Goal: Find contact information: Find contact information

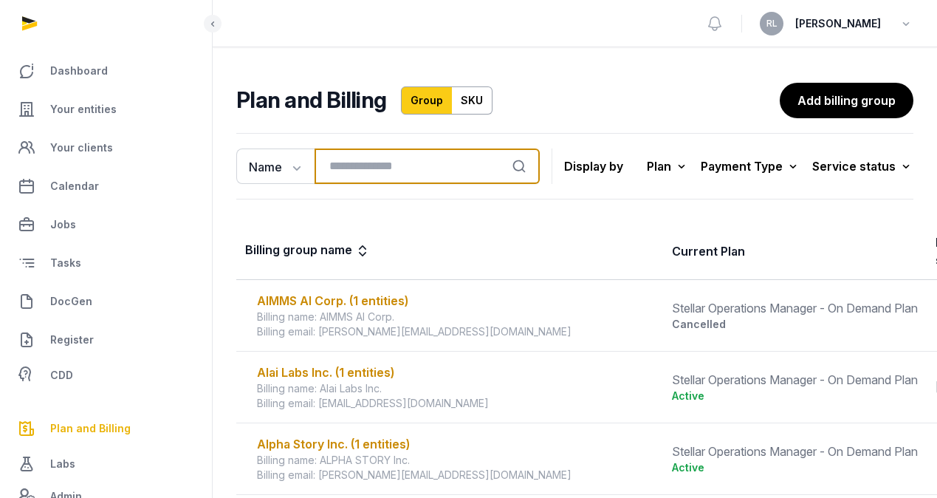
click at [476, 164] on input "search" at bounding box center [426, 165] width 225 height 35
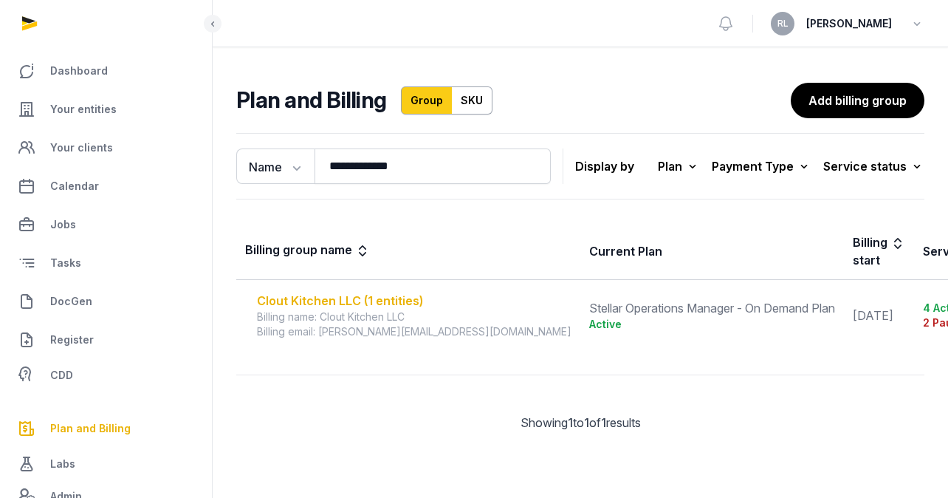
click at [379, 295] on div "Clout Kitchen LLC (1 entities)" at bounding box center [414, 301] width 314 height 18
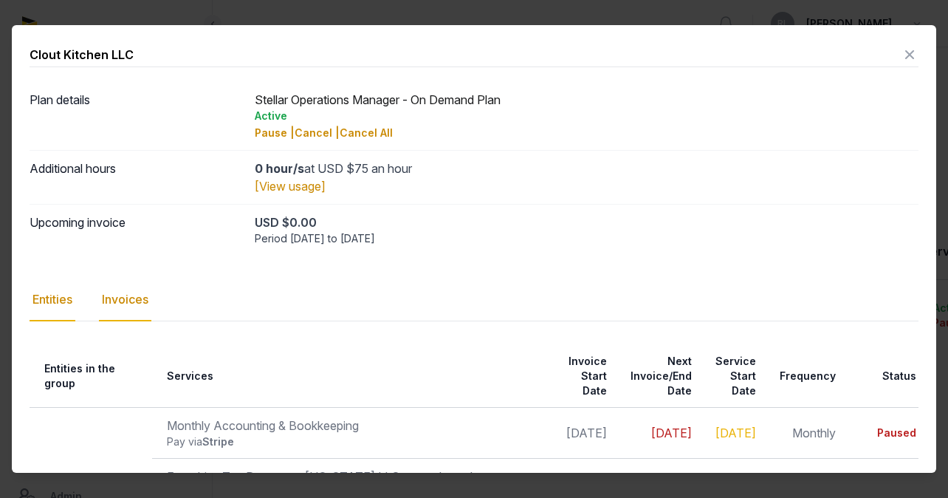
click at [148, 301] on div "Invoices" at bounding box center [125, 299] width 52 height 43
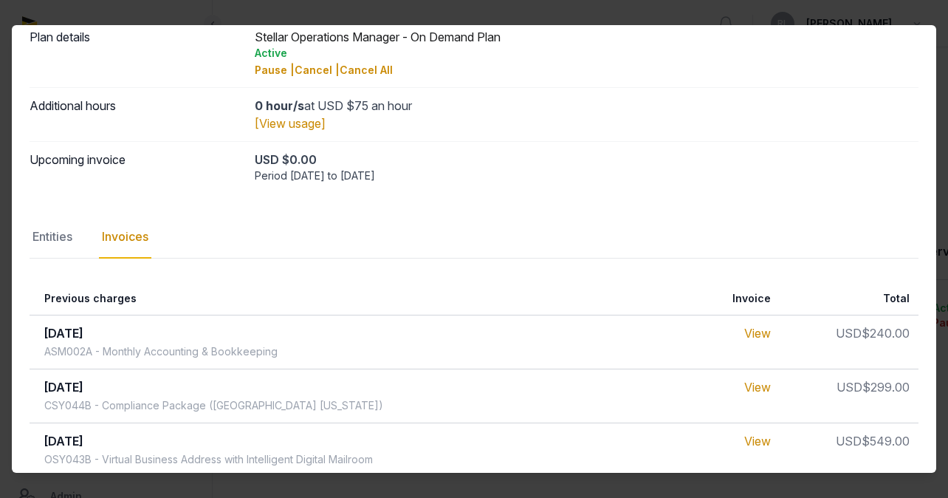
scroll to position [85, 0]
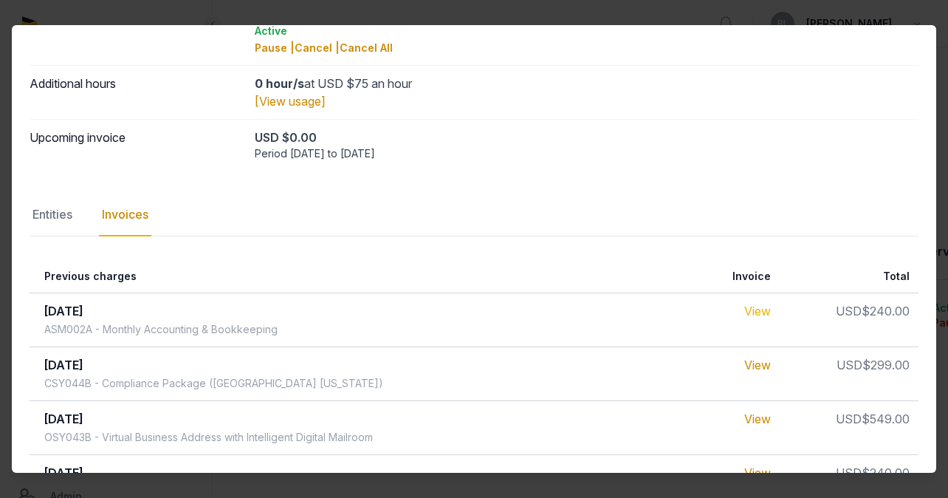
click at [759, 309] on link "View" at bounding box center [757, 310] width 27 height 15
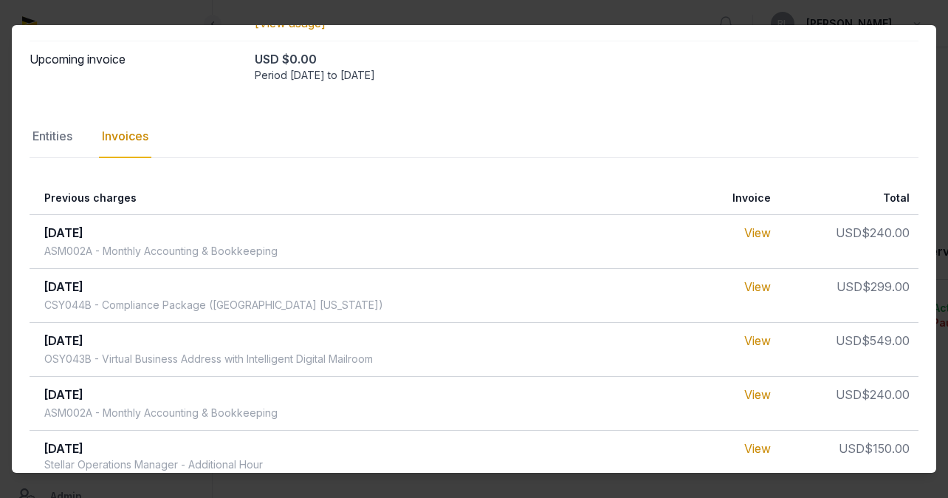
scroll to position [193, 0]
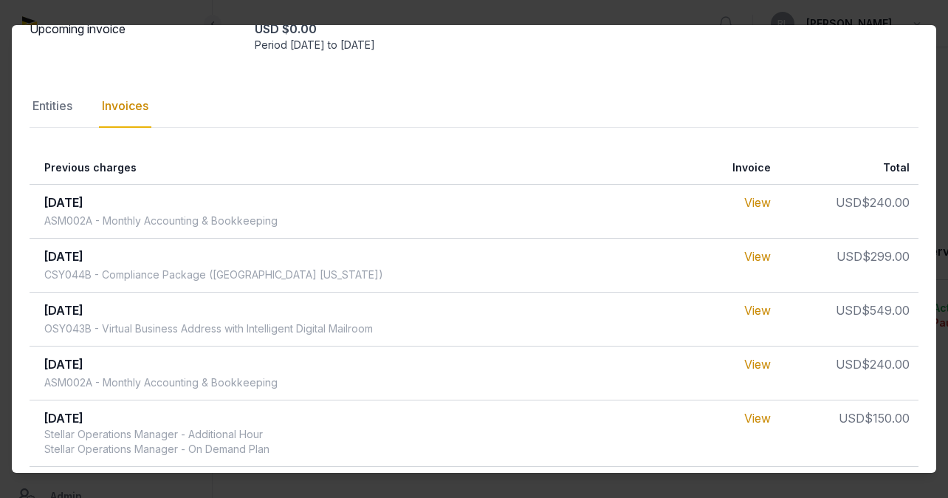
click at [809, 16] on div at bounding box center [474, 249] width 948 height 498
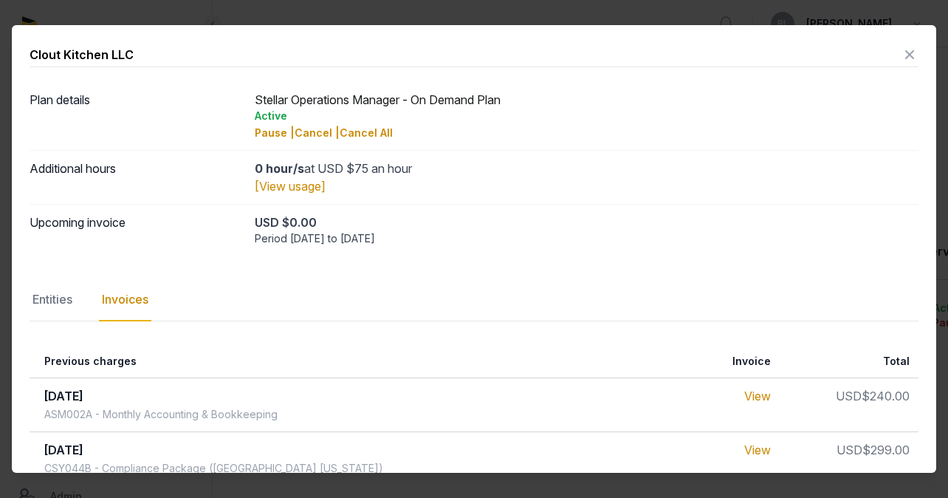
click at [901, 57] on icon at bounding box center [910, 55] width 18 height 24
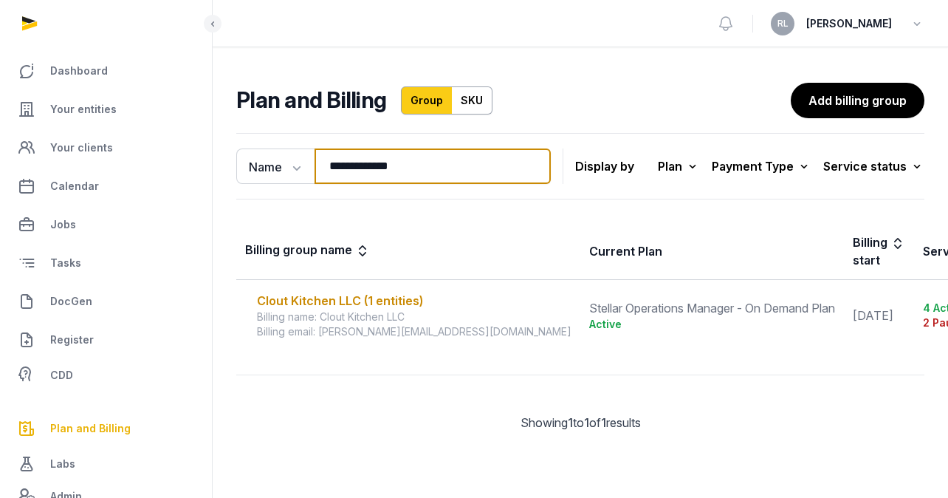
click at [490, 161] on input "**********" at bounding box center [432, 165] width 236 height 35
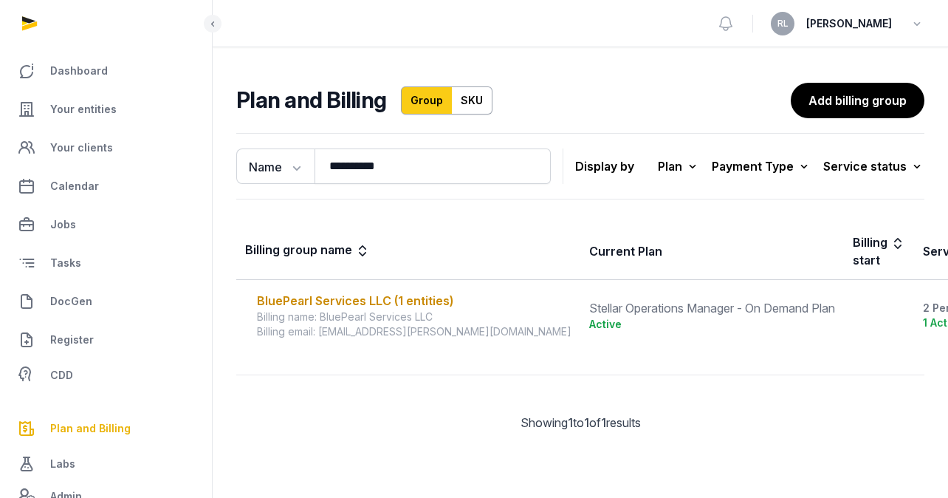
drag, startPoint x: 499, startPoint y: 156, endPoint x: 436, endPoint y: 300, distance: 156.6
click at [0, 0] on div "Loading" at bounding box center [0, 0] width 0 height 0
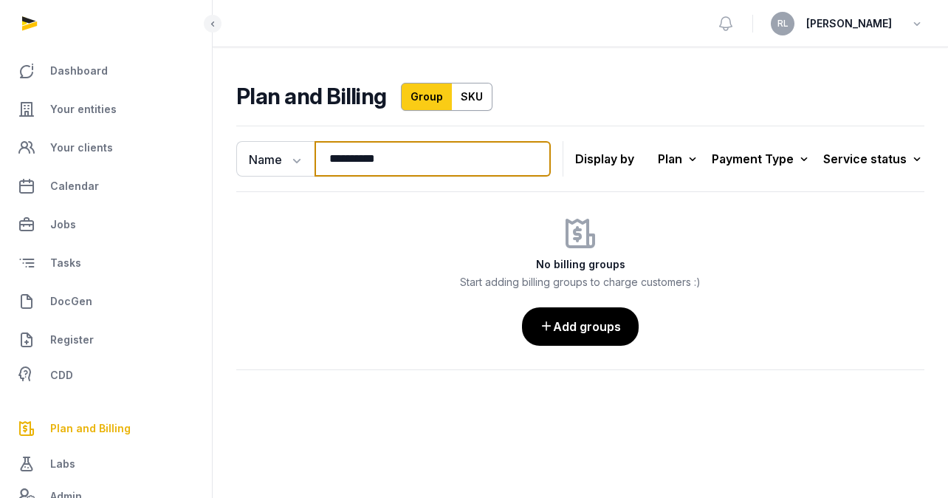
click at [359, 157] on input "**********" at bounding box center [432, 158] width 236 height 35
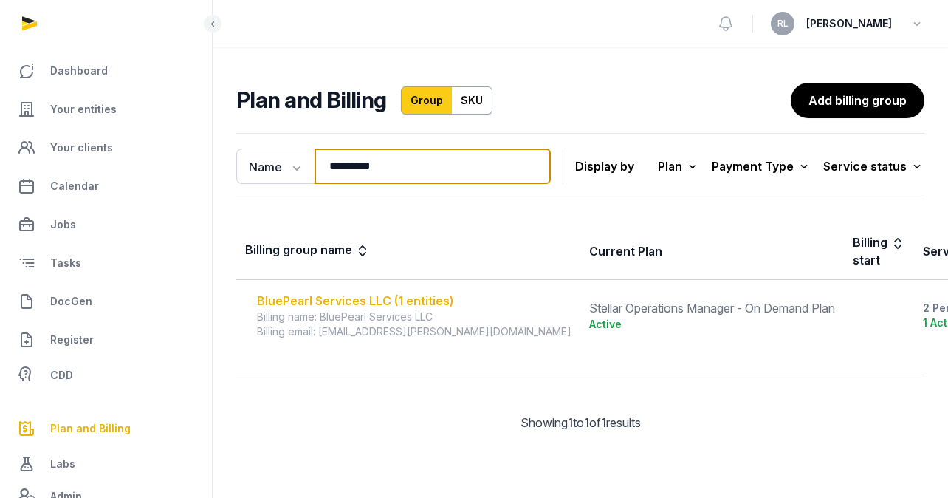
type input "*********"
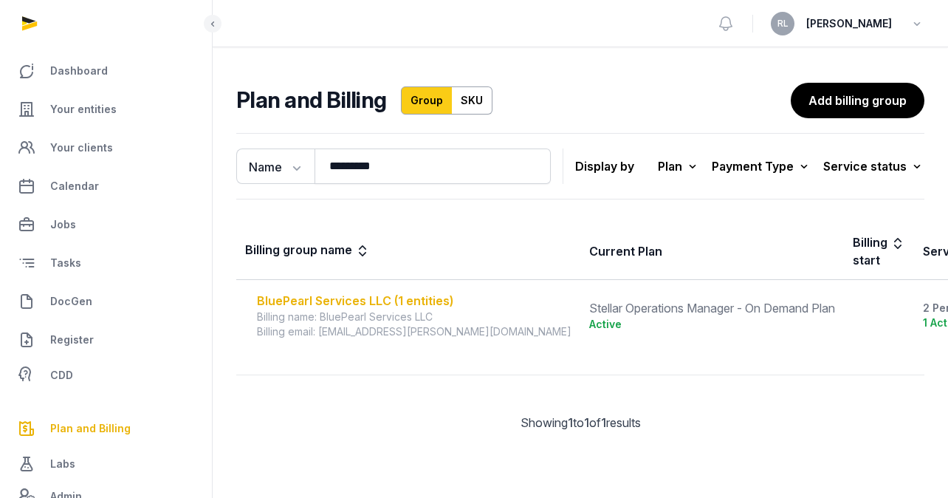
click at [332, 303] on div "BluePearl Services LLC (1 entities)" at bounding box center [414, 301] width 314 height 18
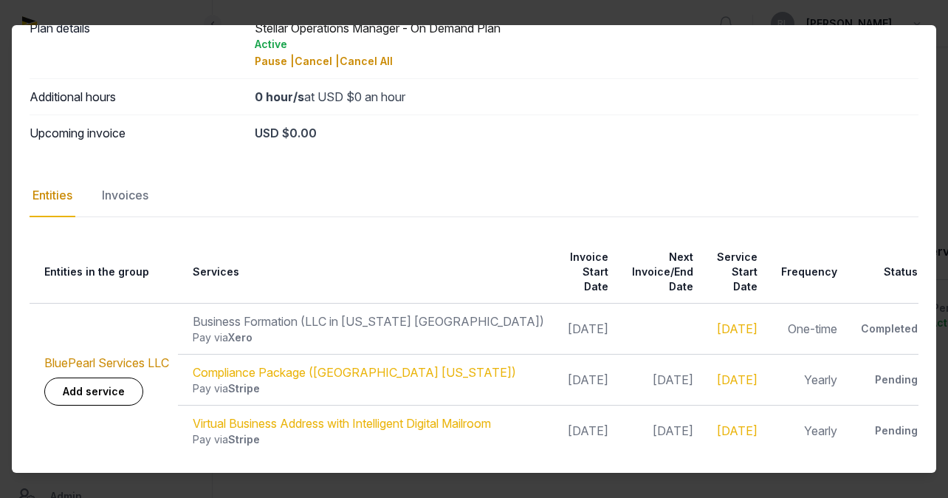
scroll to position [83, 0]
click at [147, 193] on div "Invoices" at bounding box center [125, 195] width 52 height 43
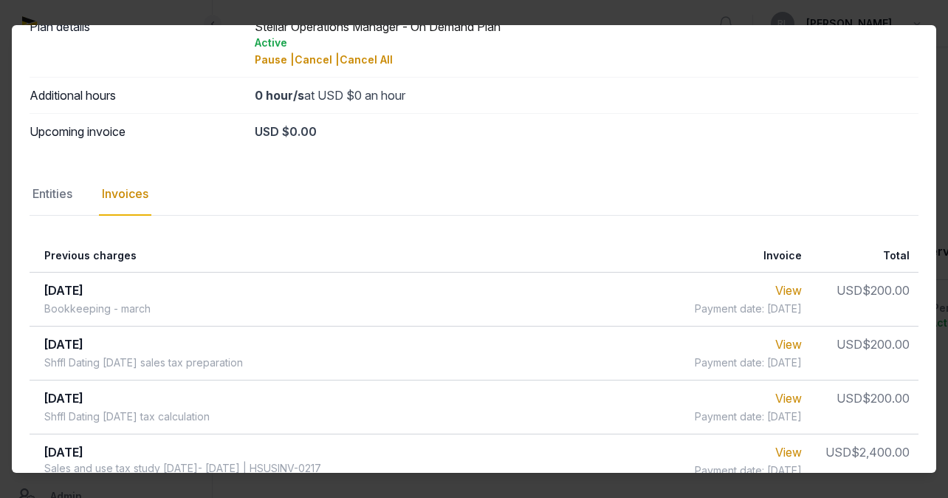
scroll to position [103, 0]
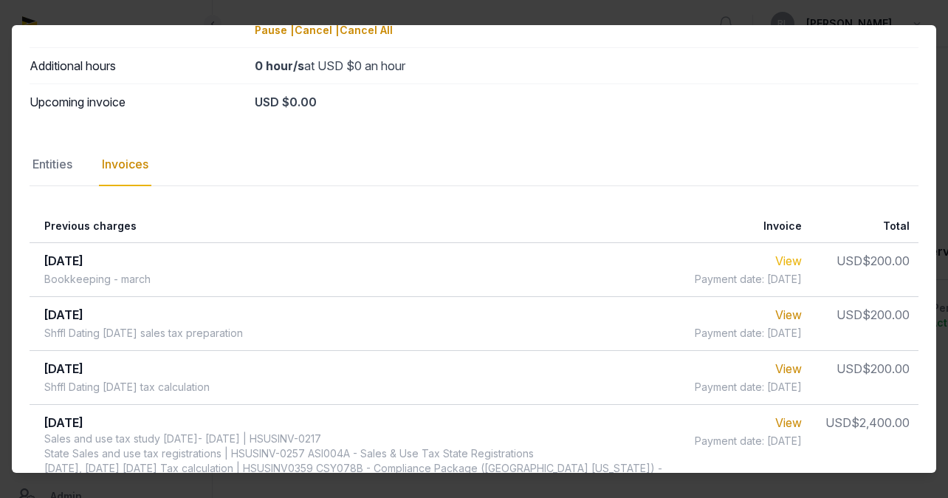
click at [780, 266] on link "View" at bounding box center [788, 260] width 27 height 15
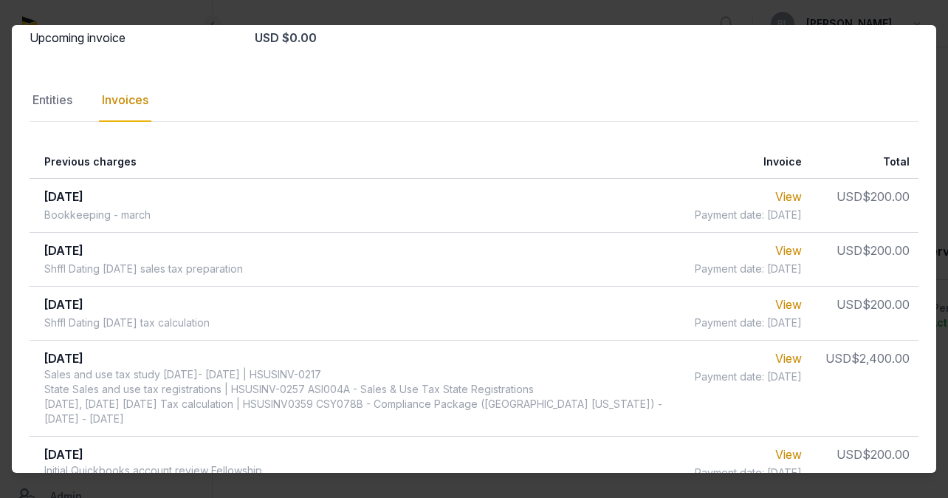
scroll to position [187, 0]
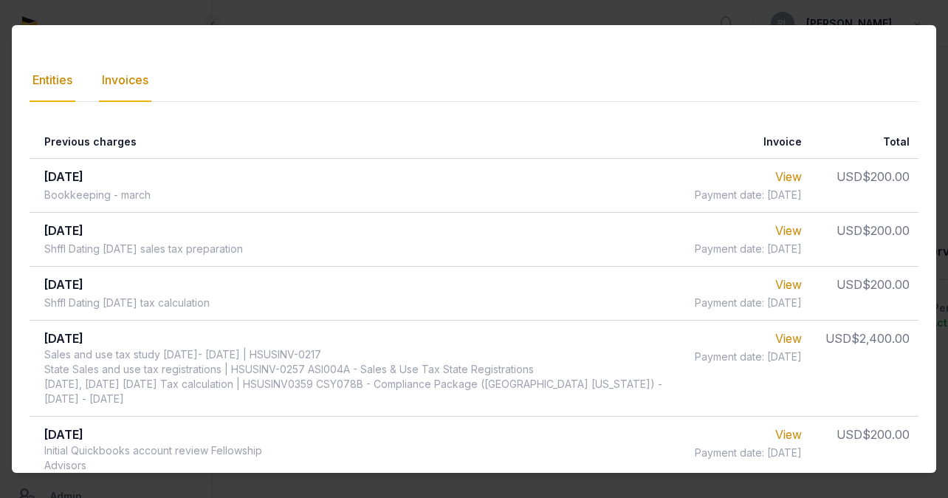
click at [65, 81] on div "Entities" at bounding box center [53, 80] width 46 height 43
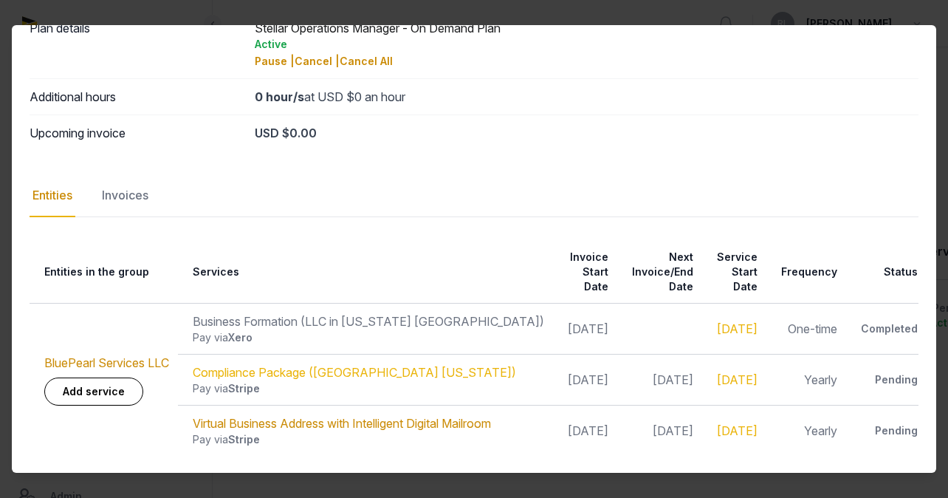
click at [470, 424] on link "Virtual Business Address with Intelligent Digital Mailroom" at bounding box center [342, 423] width 298 height 15
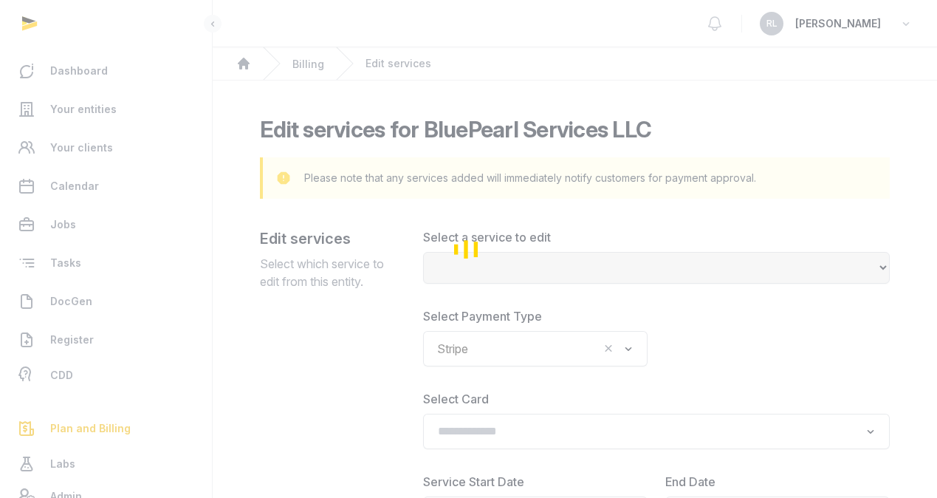
select select "**********"
type input "**********"
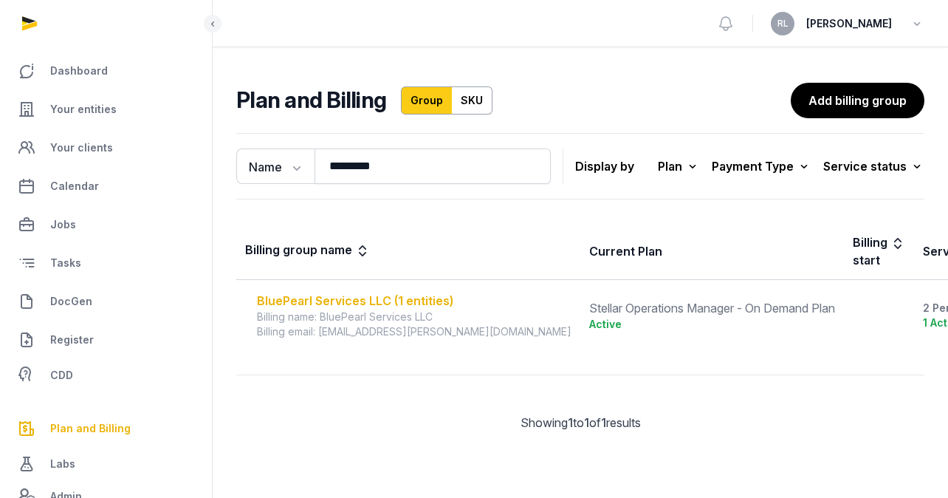
click at [405, 297] on div "BluePearl Services LLC (1 entities)" at bounding box center [414, 301] width 314 height 18
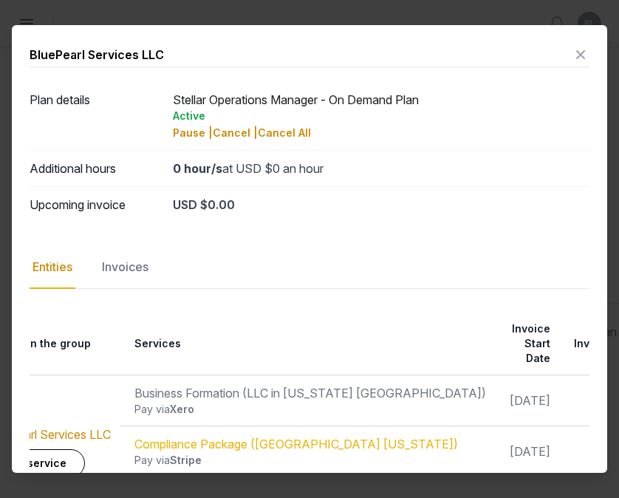
click at [571, 55] on icon at bounding box center [580, 55] width 18 height 24
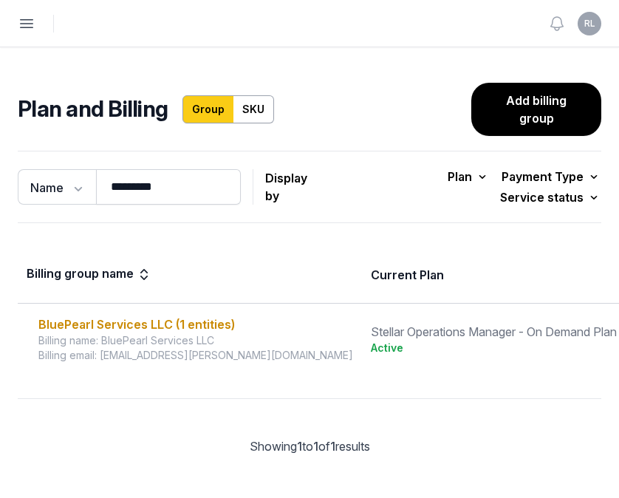
click at [38, 22] on button "Open sidebar" at bounding box center [26, 23] width 32 height 32
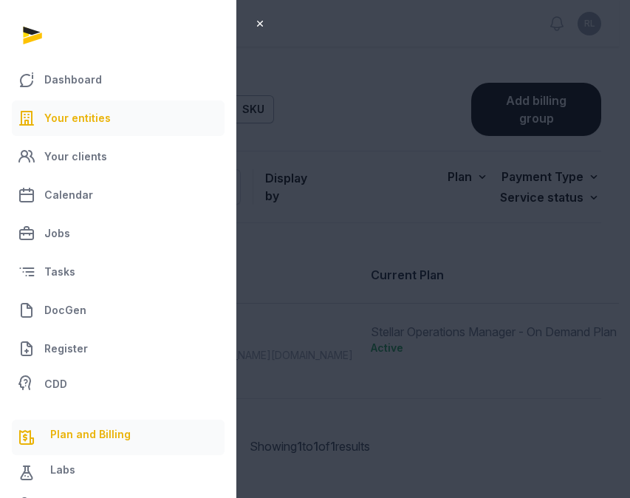
click at [59, 109] on link "Your entities" at bounding box center [118, 117] width 213 height 35
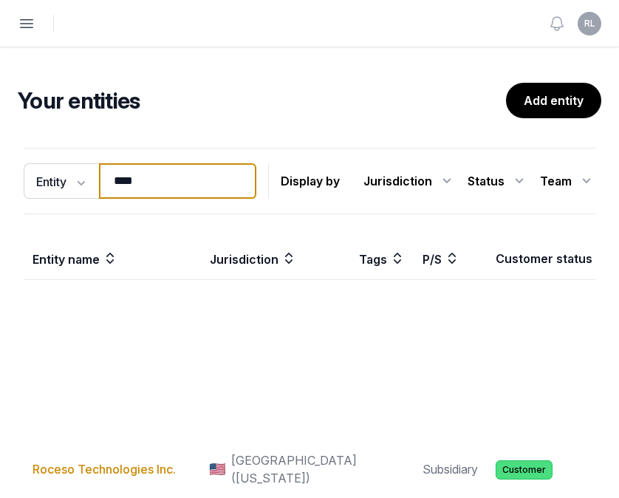
click at [179, 189] on input "****" at bounding box center [177, 180] width 157 height 35
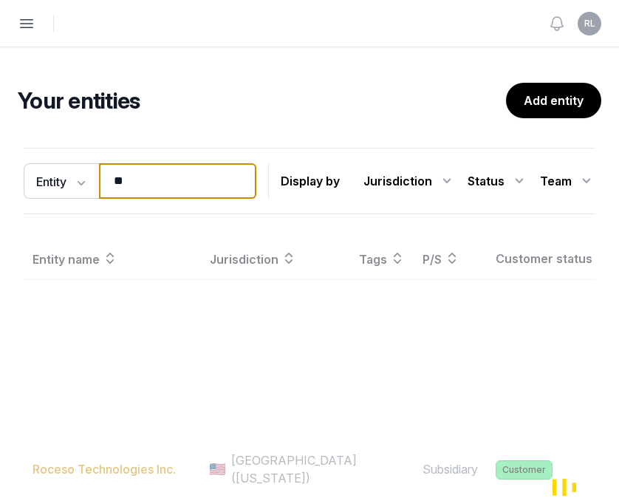
type input "*"
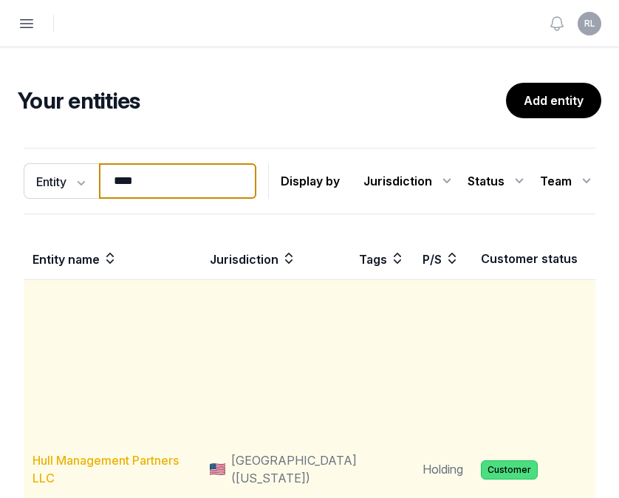
type input "****"
click at [148, 475] on link "Hull Management Partners LLC" at bounding box center [105, 468] width 146 height 32
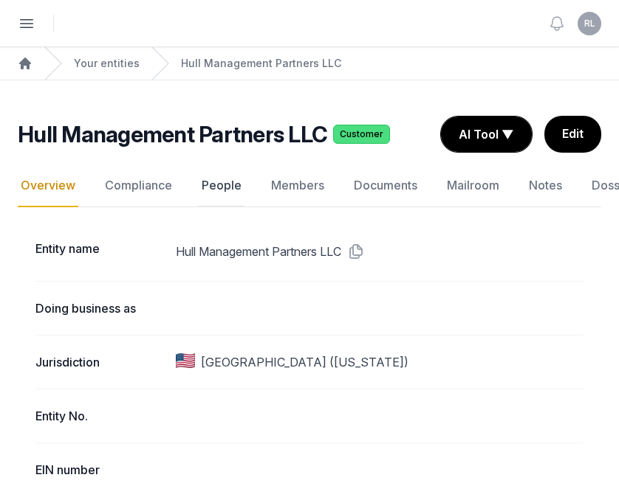
click at [234, 190] on link "People" at bounding box center [222, 186] width 46 height 43
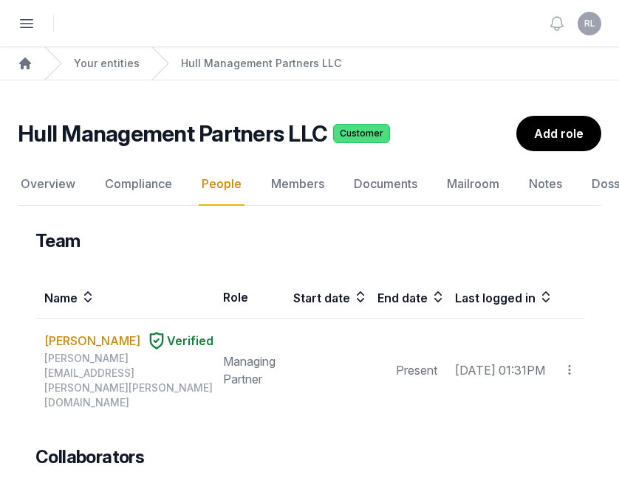
scroll to position [38, 0]
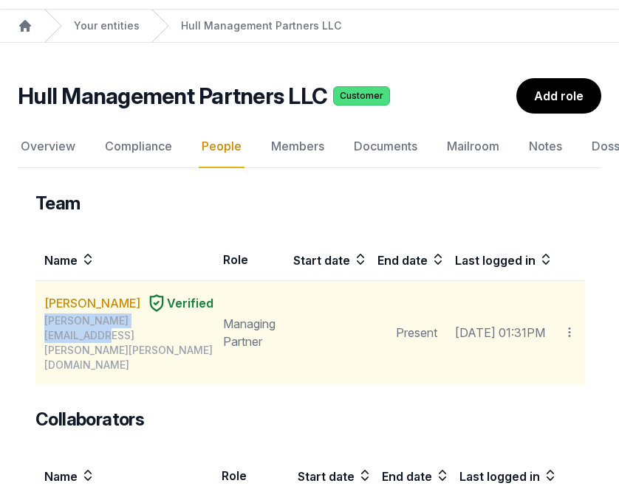
drag, startPoint x: 46, startPoint y: 323, endPoint x: 176, endPoint y: 322, distance: 129.9
click at [176, 322] on div "[PERSON_NAME][EMAIL_ADDRESS][PERSON_NAME][PERSON_NAME][DOMAIN_NAME]" at bounding box center [128, 343] width 169 height 59
copy div "[PERSON_NAME][EMAIL_ADDRESS][PERSON_NAME][PERSON_NAME][DOMAIN_NAME]"
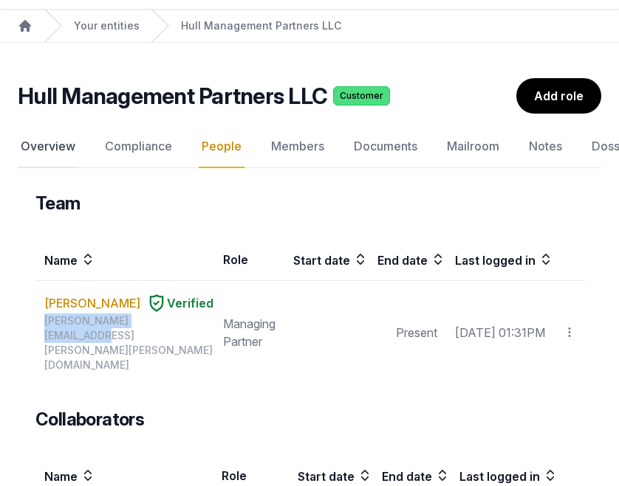
click at [61, 137] on link "Overview" at bounding box center [48, 146] width 61 height 43
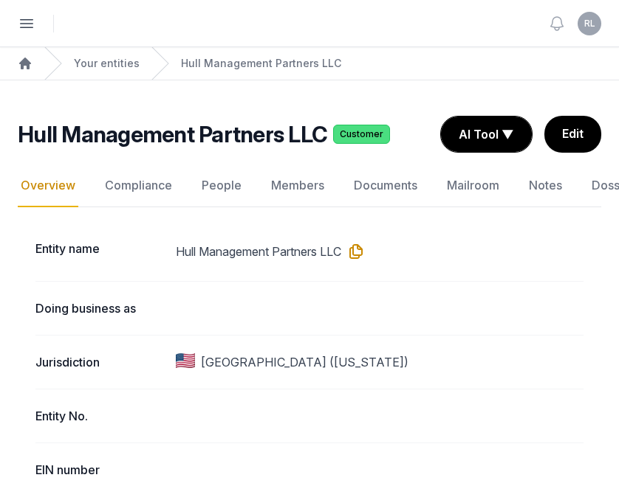
click at [362, 251] on icon at bounding box center [353, 252] width 24 height 24
click at [204, 185] on link "People" at bounding box center [222, 186] width 46 height 43
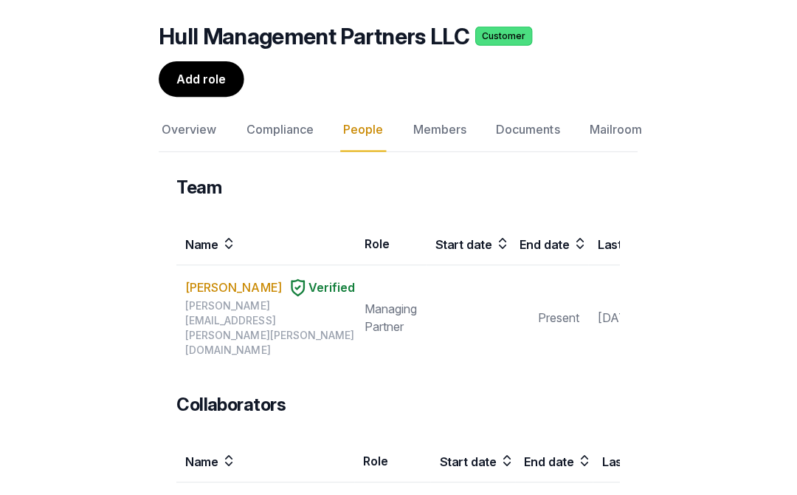
scroll to position [162, 0]
